Goal: Task Accomplishment & Management: Use online tool/utility

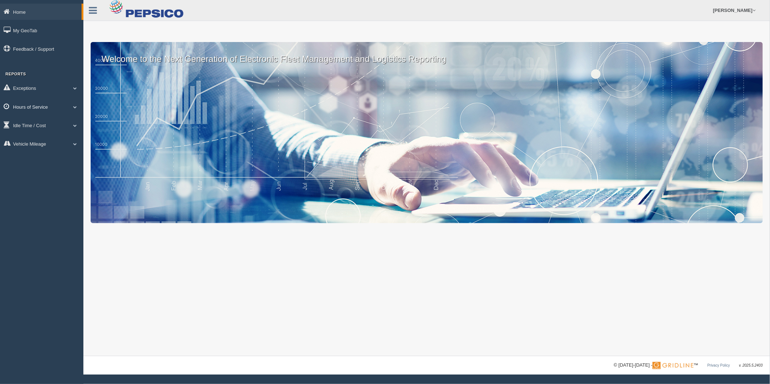
click at [58, 107] on link "Hours of Service" at bounding box center [41, 107] width 83 height 16
click at [46, 125] on link "HOS Explanation Reports" at bounding box center [47, 123] width 68 height 13
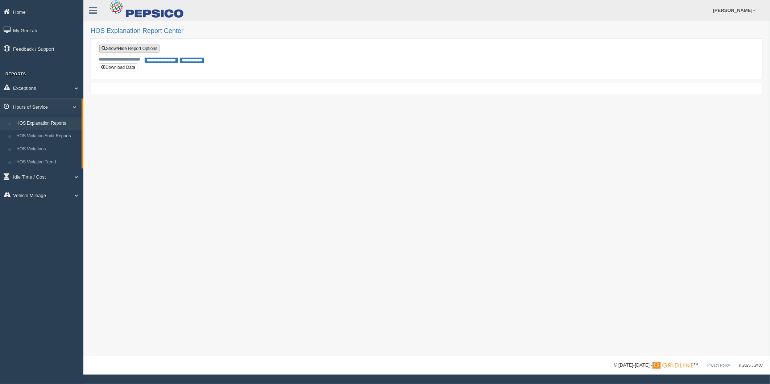
click at [148, 48] on link "Show/Hide Report Options" at bounding box center [129, 49] width 60 height 8
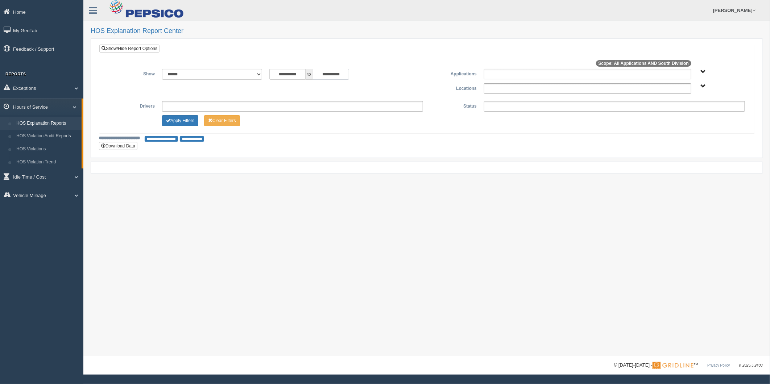
click at [318, 73] on input "**********" at bounding box center [331, 74] width 36 height 11
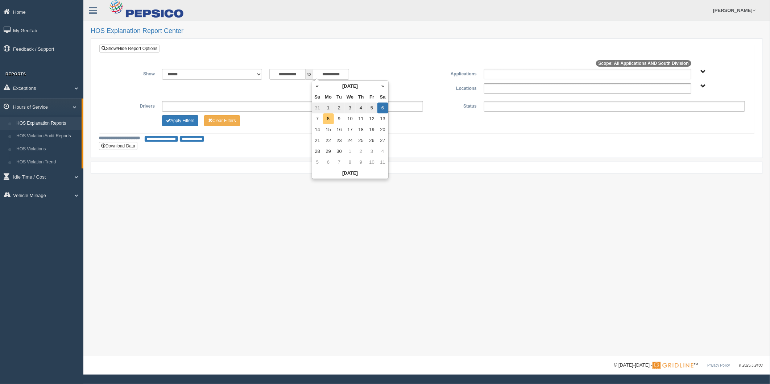
click at [329, 121] on td "8" at bounding box center [328, 118] width 11 height 11
type input "**********"
click at [185, 121] on button "Apply Filters" at bounding box center [180, 120] width 36 height 11
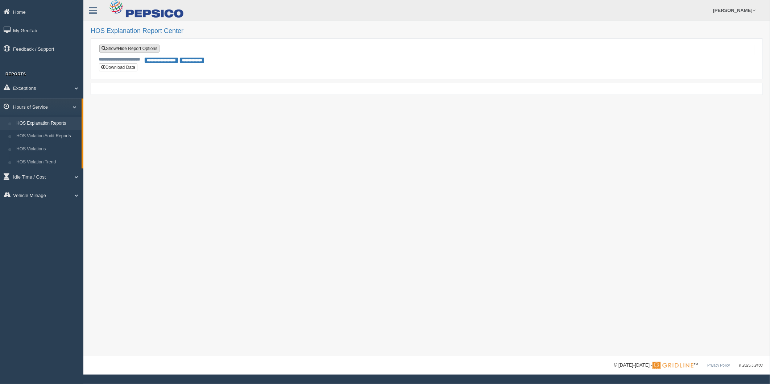
click at [126, 51] on link "Show/Hide Report Options" at bounding box center [129, 49] width 60 height 8
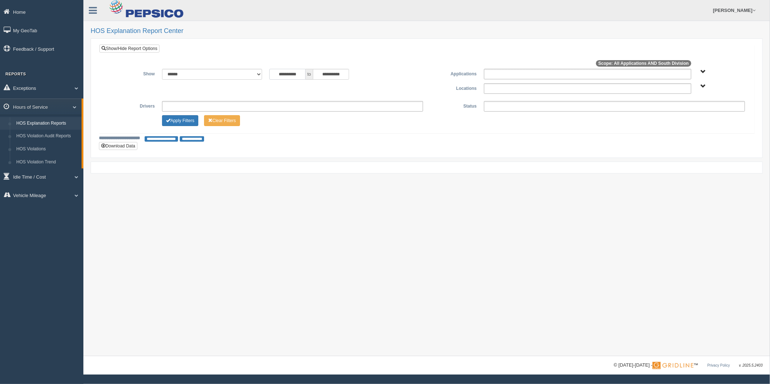
click at [294, 75] on input "**********" at bounding box center [287, 74] width 36 height 11
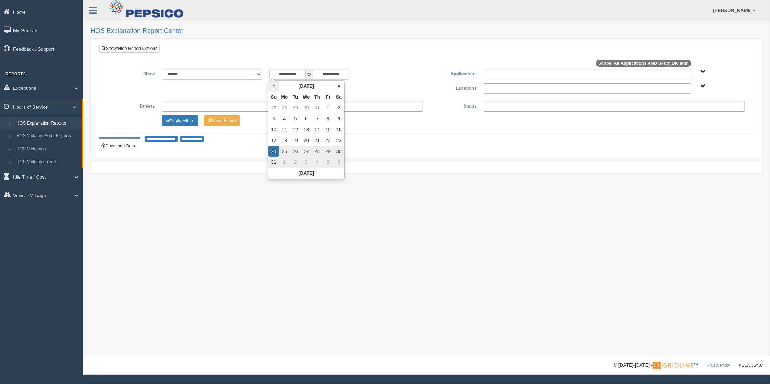
click at [272, 91] on th "«" at bounding box center [273, 86] width 11 height 11
click at [273, 89] on th "«" at bounding box center [275, 86] width 11 height 11
click at [299, 106] on td "1" at bounding box center [296, 108] width 11 height 11
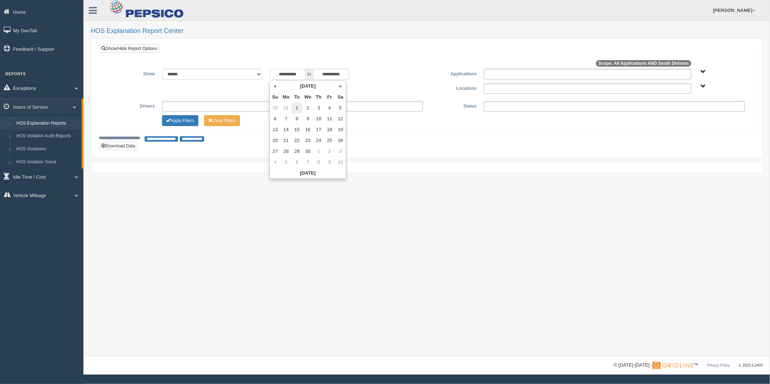
type input "**********"
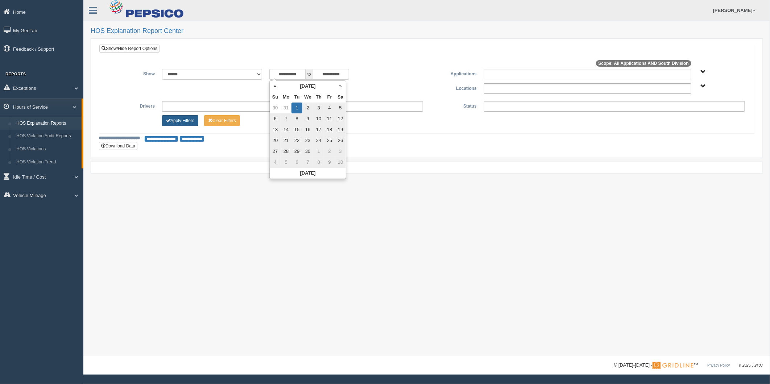
click at [181, 124] on button "Apply Filters" at bounding box center [180, 120] width 36 height 11
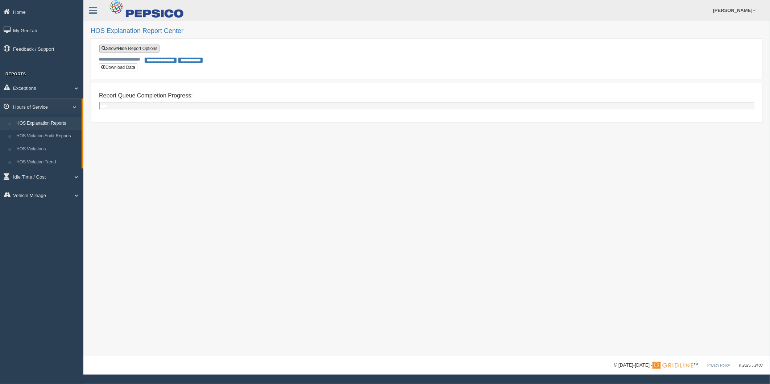
click at [142, 46] on link "Show/Hide Report Options" at bounding box center [129, 49] width 60 height 8
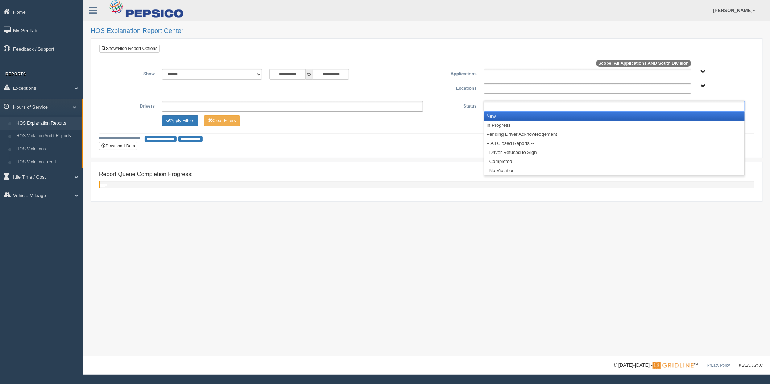
click at [564, 103] on ul at bounding box center [614, 106] width 261 height 11
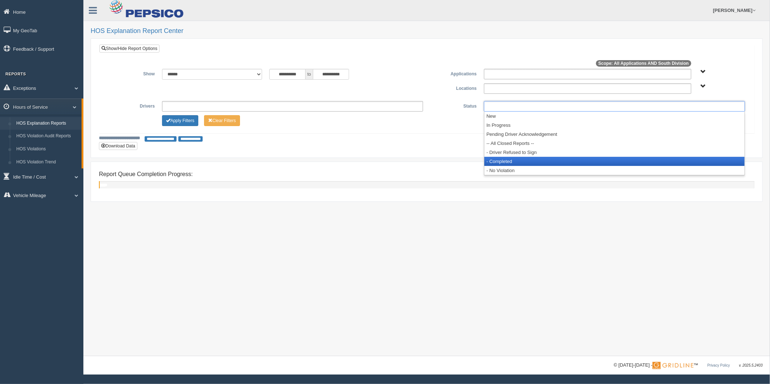
click at [519, 159] on li "- Completed" at bounding box center [614, 161] width 260 height 9
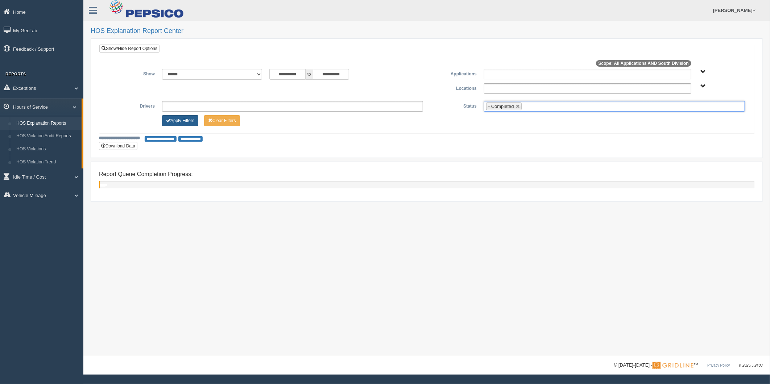
click at [191, 124] on button "Apply Filters" at bounding box center [180, 120] width 36 height 11
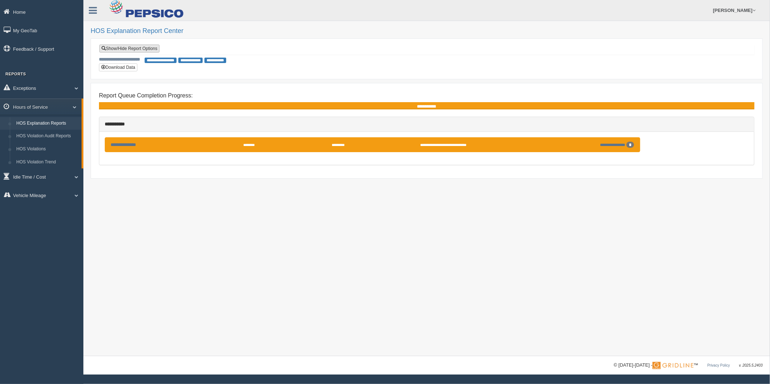
click at [153, 48] on link "Show/Hide Report Options" at bounding box center [129, 49] width 60 height 8
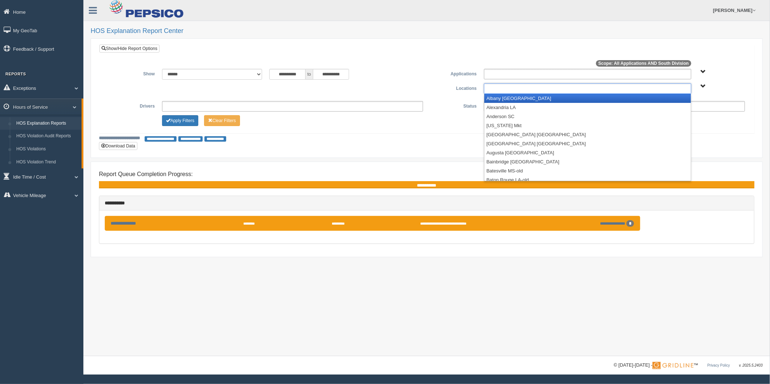
click at [548, 91] on ul at bounding box center [587, 88] width 207 height 11
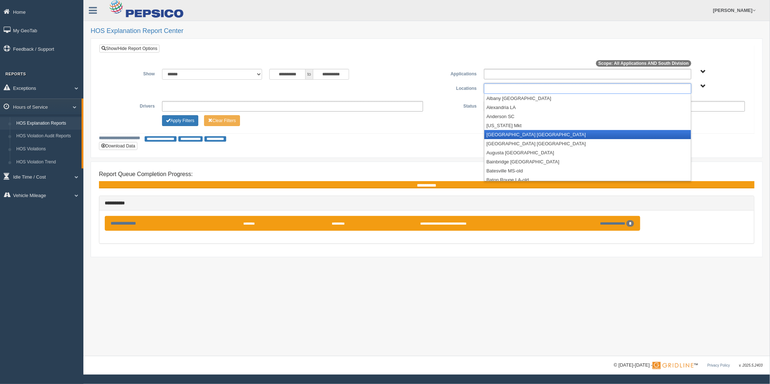
scroll to position [40, 0]
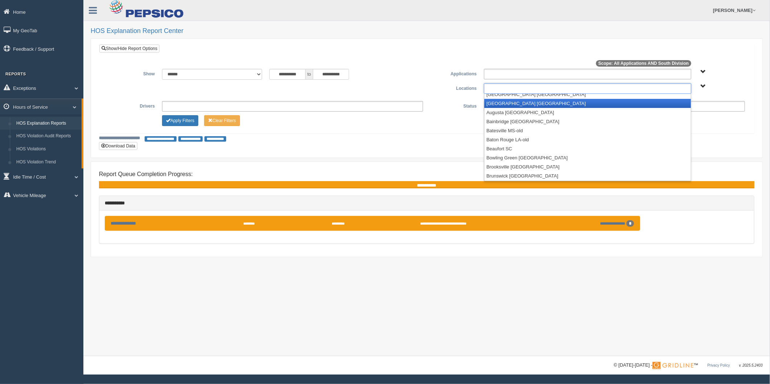
click at [536, 102] on li "[GEOGRAPHIC_DATA] [GEOGRAPHIC_DATA]" at bounding box center [587, 103] width 207 height 9
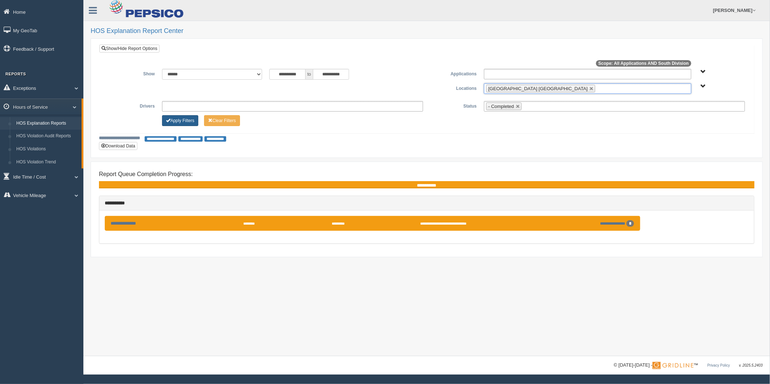
click at [179, 121] on button "Apply Filters" at bounding box center [180, 120] width 36 height 11
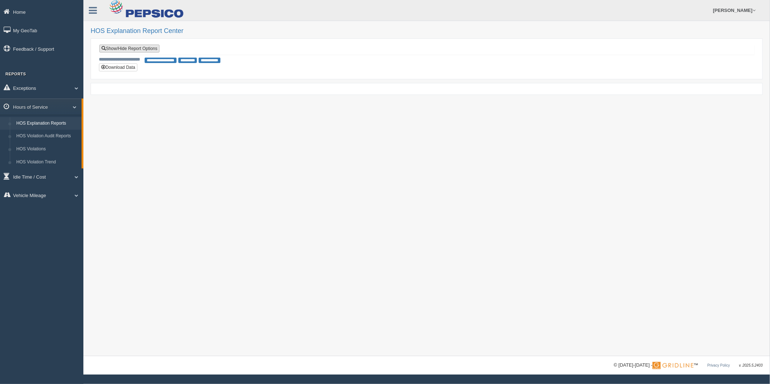
click at [151, 45] on link "Show/Hide Report Options" at bounding box center [129, 49] width 60 height 8
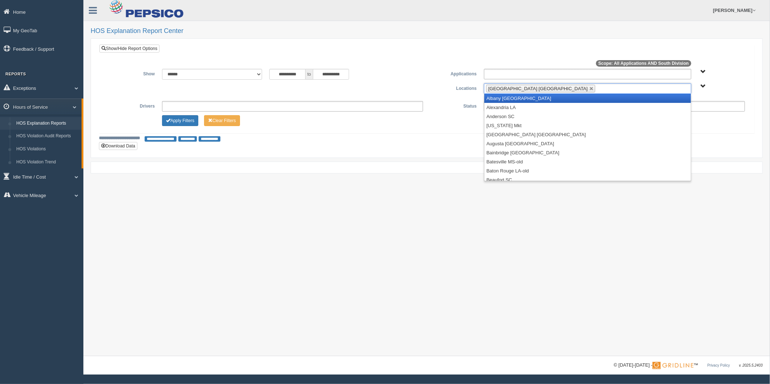
click at [512, 86] on li "Atlanta GA" at bounding box center [540, 89] width 109 height 8
click at [589, 88] on link at bounding box center [591, 89] width 4 height 4
click at [511, 89] on ul at bounding box center [587, 88] width 207 height 11
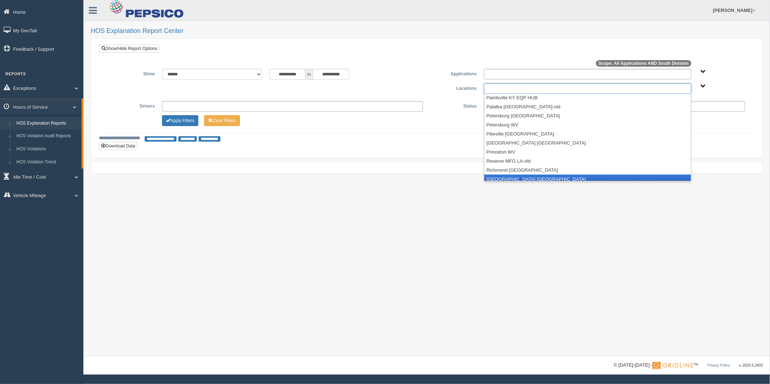
scroll to position [1009, 0]
click at [532, 175] on li "[GEOGRAPHIC_DATA] [GEOGRAPHIC_DATA]" at bounding box center [587, 176] width 207 height 9
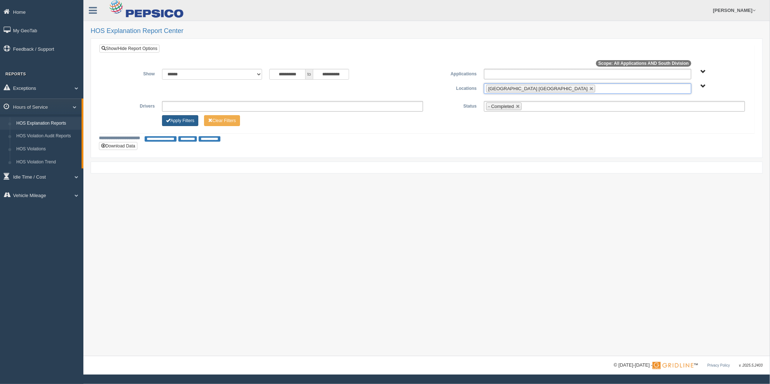
click at [186, 118] on button "Apply Filters" at bounding box center [180, 120] width 36 height 11
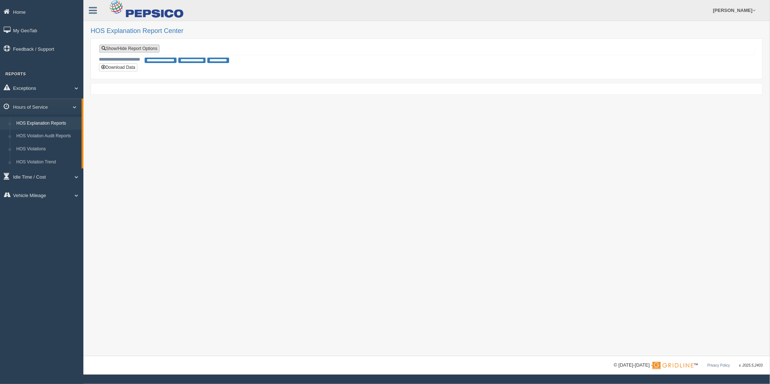
click at [147, 49] on link "Show/Hide Report Options" at bounding box center [129, 49] width 60 height 8
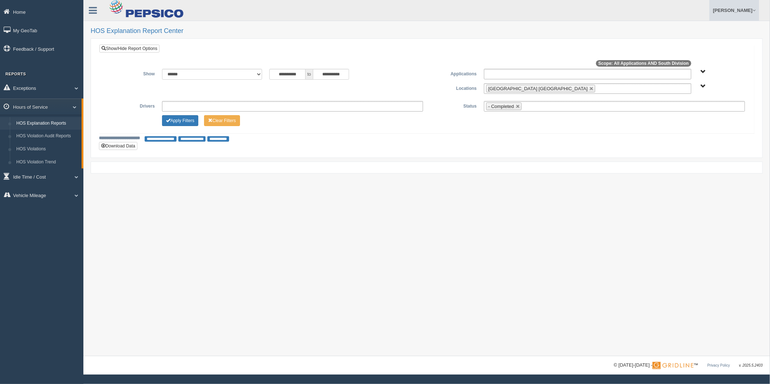
click at [747, 15] on link "[PERSON_NAME]" at bounding box center [734, 10] width 50 height 21
click at [697, 42] on link "Log Off" at bounding box center [718, 43] width 79 height 15
